Goal: Information Seeking & Learning: Check status

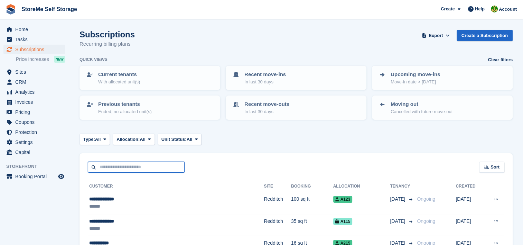
click at [122, 169] on input "text" at bounding box center [136, 166] width 97 height 11
type input "****"
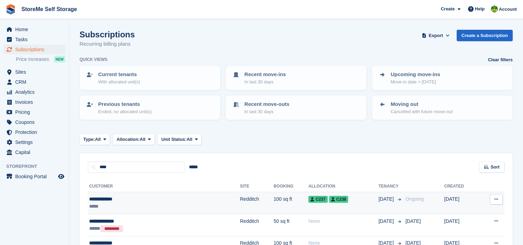
click at [112, 200] on div "**********" at bounding box center [131, 198] width 85 height 7
